Goal: Task Accomplishment & Management: Use online tool/utility

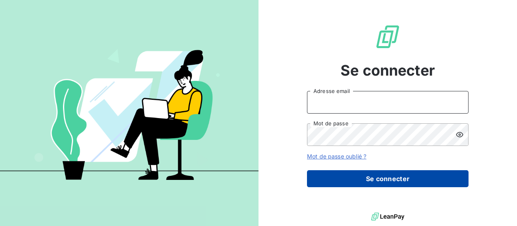
type input "[EMAIL_ADDRESS][DOMAIN_NAME]"
click at [382, 175] on button "Se connecter" at bounding box center [388, 178] width 162 height 17
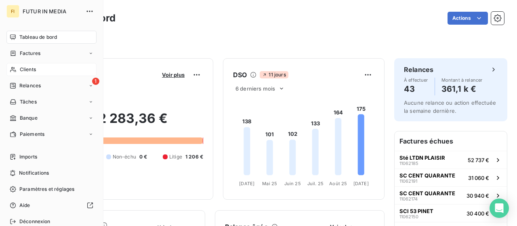
click at [36, 71] on div "Clients" at bounding box center [51, 69] width 90 height 13
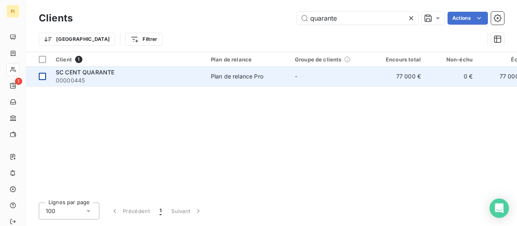
type input "quarante"
click at [42, 76] on div at bounding box center [42, 76] width 7 height 7
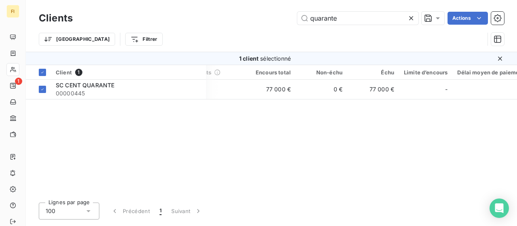
scroll to position [0, 274]
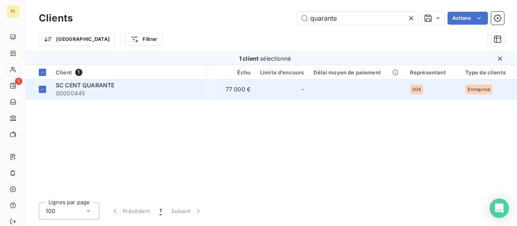
click at [117, 90] on span "00000445" at bounding box center [128, 93] width 145 height 8
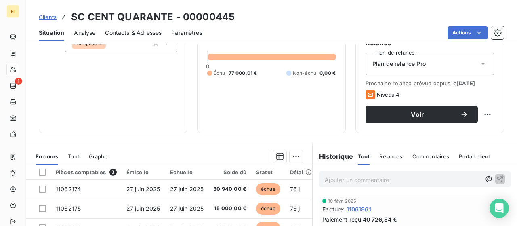
scroll to position [40, 0]
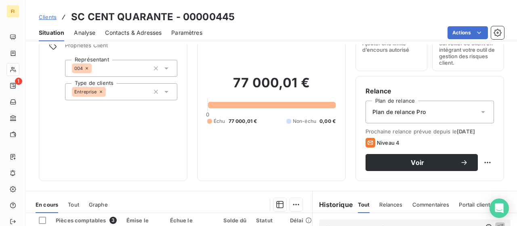
click at [445, 110] on div "Plan de relance Pro" at bounding box center [430, 112] width 129 height 23
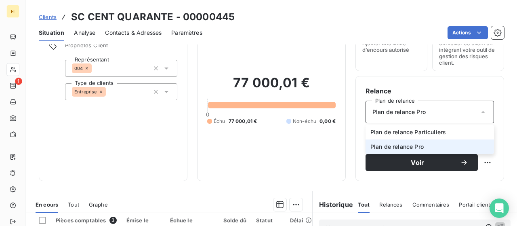
click at [418, 145] on span "Plan de relance Pro" at bounding box center [397, 147] width 53 height 8
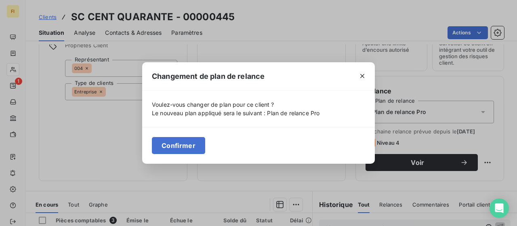
click at [361, 78] on icon "button" at bounding box center [362, 76] width 8 height 8
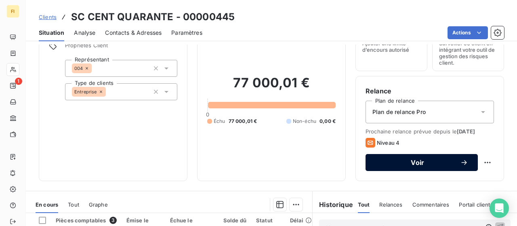
click at [426, 165] on div "Voir" at bounding box center [421, 162] width 93 height 8
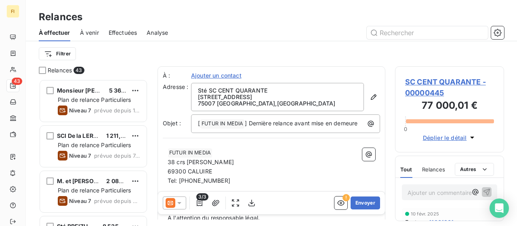
click at [181, 203] on icon at bounding box center [179, 203] width 8 height 8
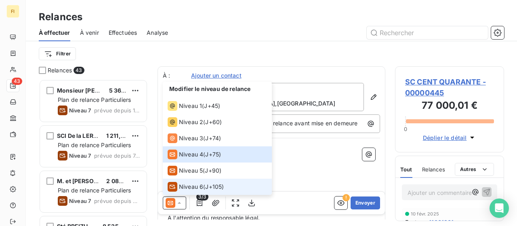
click at [202, 186] on span "Niveau 6" at bounding box center [191, 187] width 24 height 8
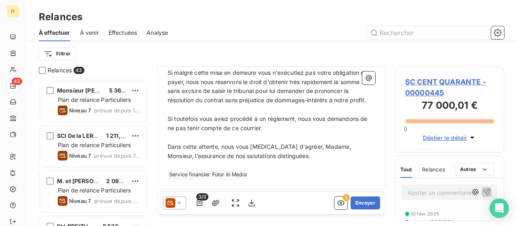
scroll to position [402, 0]
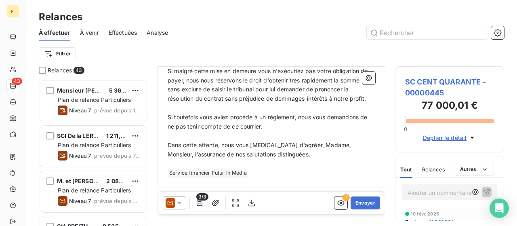
click at [181, 203] on icon at bounding box center [179, 203] width 8 height 8
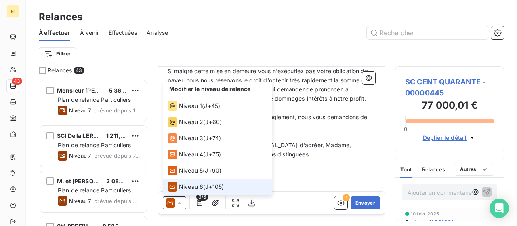
click at [199, 184] on span "Niveau 6" at bounding box center [191, 187] width 24 height 8
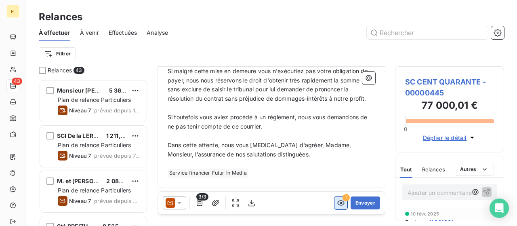
click at [337, 202] on icon "button" at bounding box center [341, 203] width 8 height 8
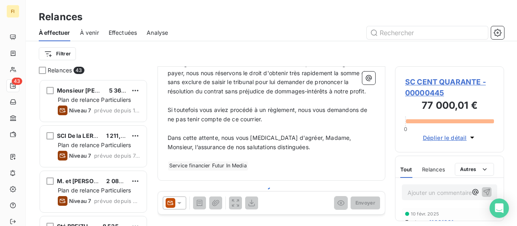
click at [182, 205] on icon at bounding box center [179, 203] width 8 height 8
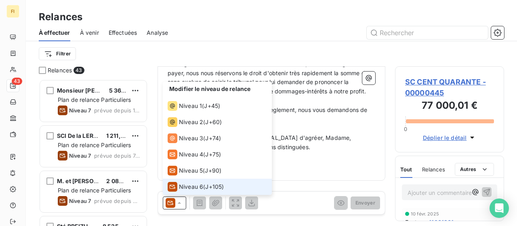
click at [195, 188] on span "Niveau 6" at bounding box center [191, 187] width 24 height 8
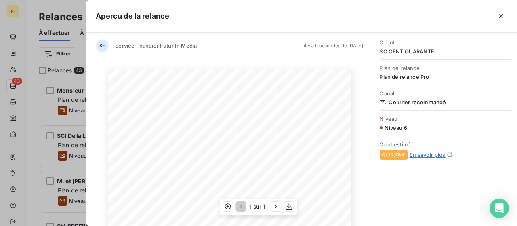
scroll to position [121, 0]
click at [278, 209] on icon "button" at bounding box center [276, 206] width 8 height 8
click at [239, 206] on icon "button" at bounding box center [240, 206] width 8 height 8
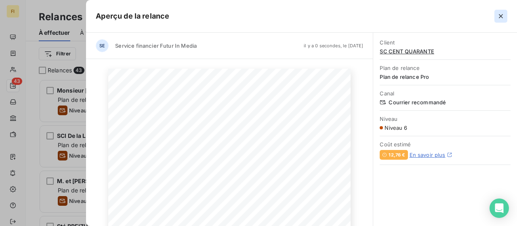
click at [499, 16] on icon "button" at bounding box center [501, 16] width 8 height 8
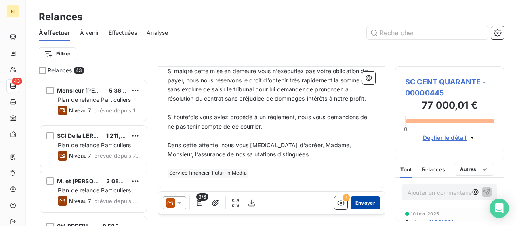
click at [365, 201] on button "Envoyer" at bounding box center [365, 202] width 29 height 13
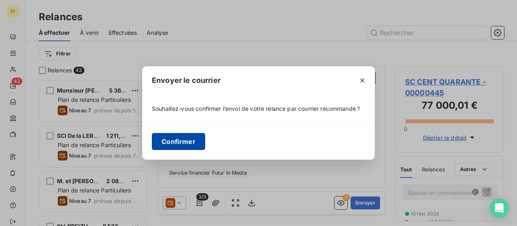
click at [194, 145] on button "Confirmer" at bounding box center [178, 141] width 53 height 17
